Goal: Information Seeking & Learning: Learn about a topic

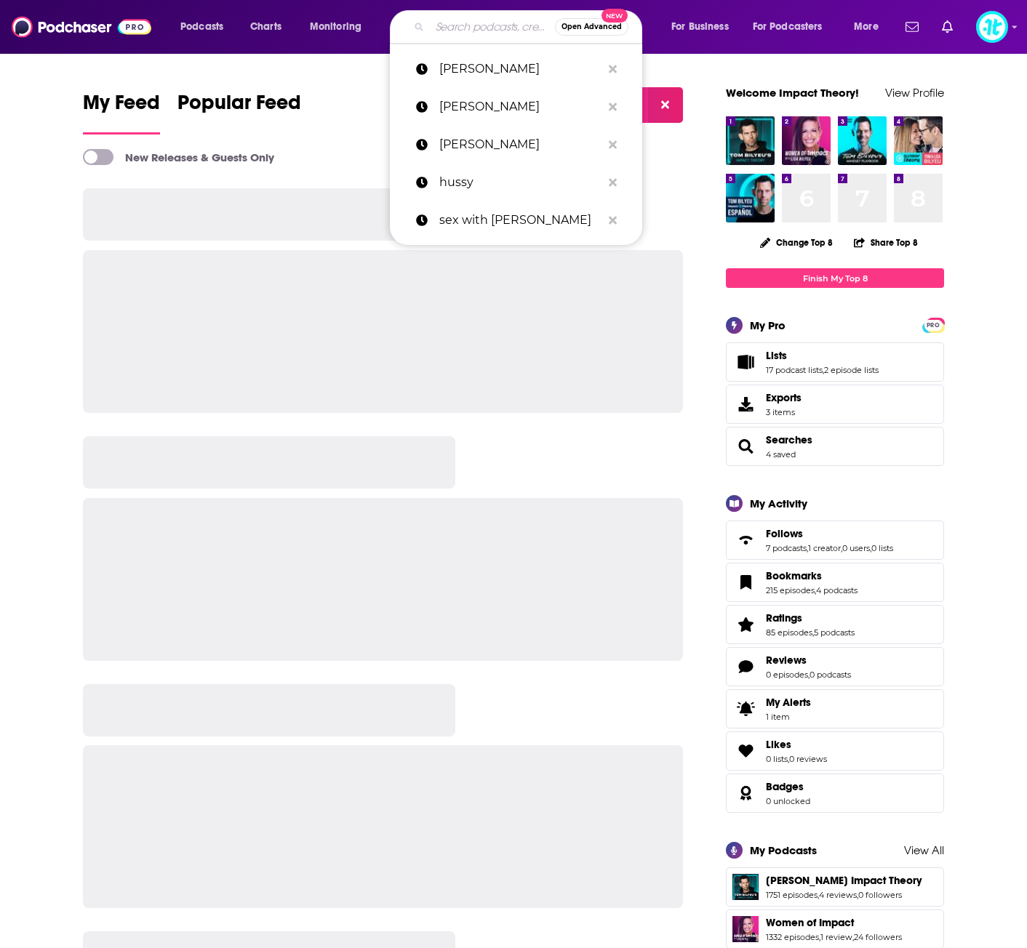
click at [444, 26] on input "Search podcasts, credits, & more..." at bounding box center [492, 26] width 125 height 23
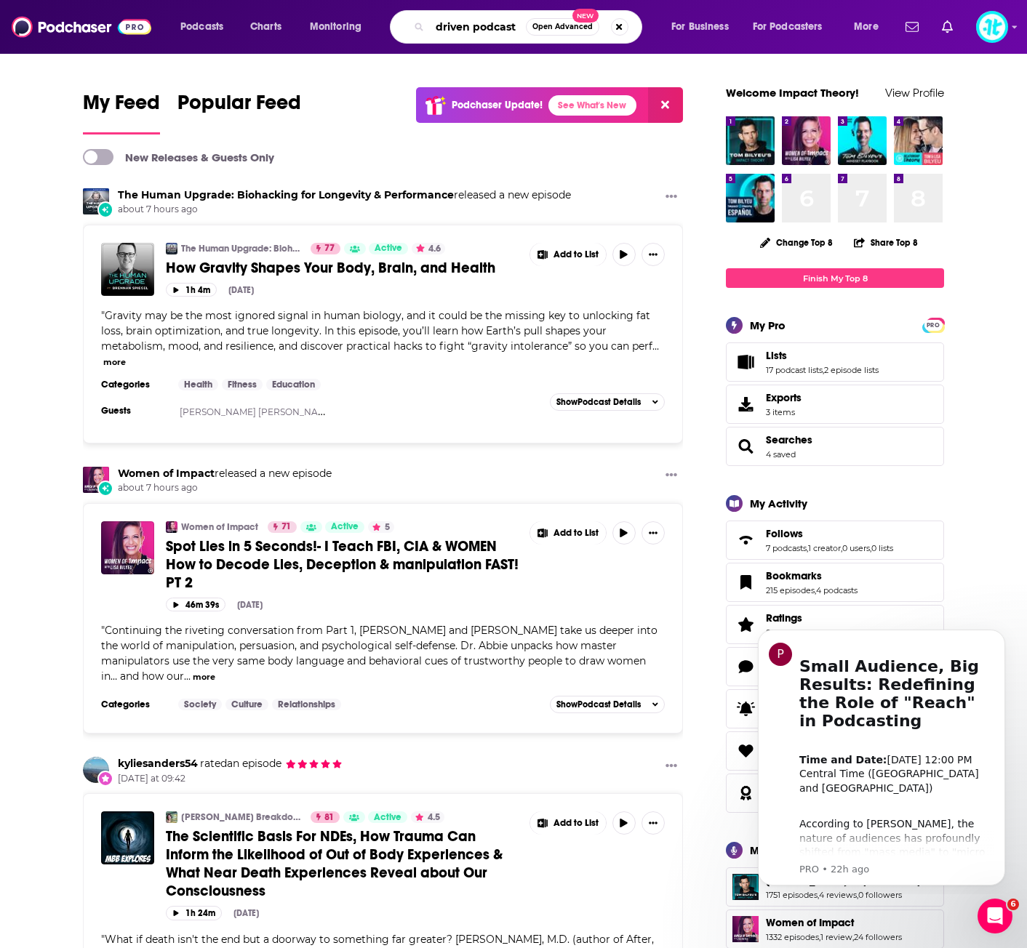
type input "driven podcast"
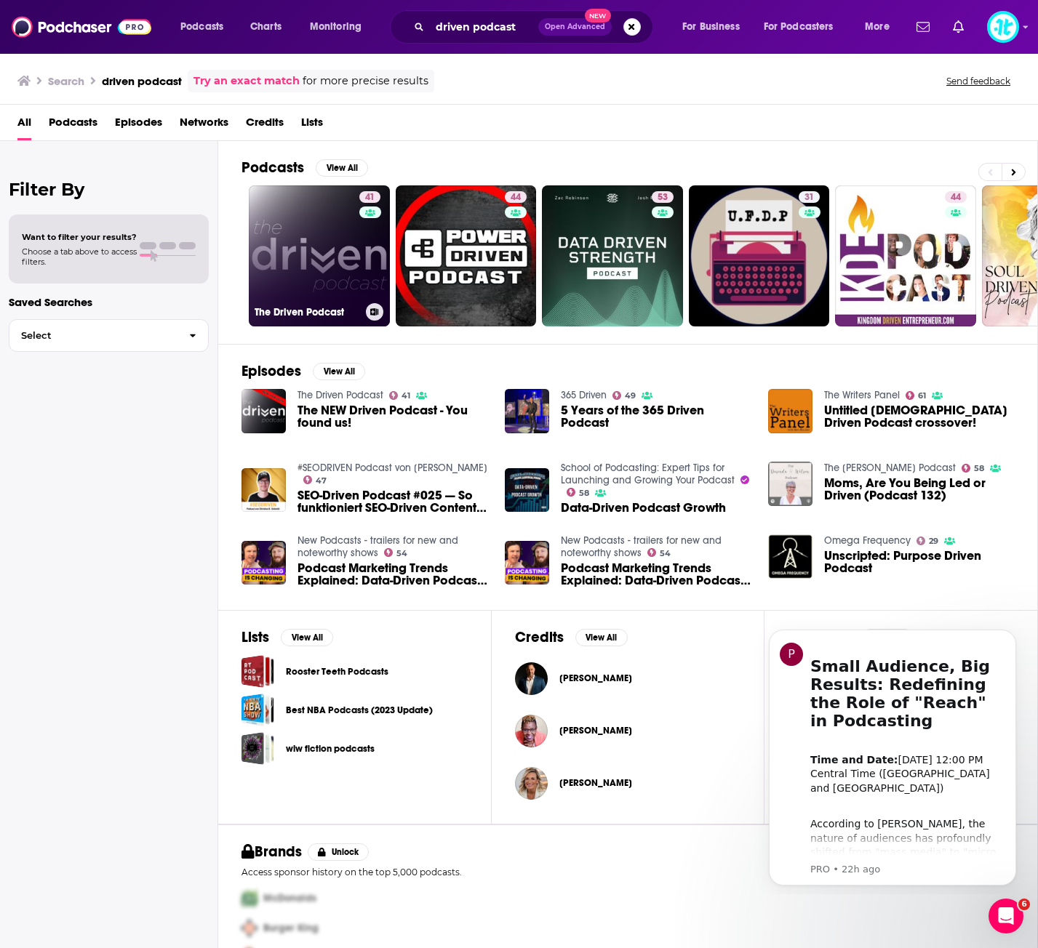
click at [335, 273] on link "41 The Driven Podcast" at bounding box center [319, 255] width 141 height 141
